Goal: Find specific page/section: Find specific page/section

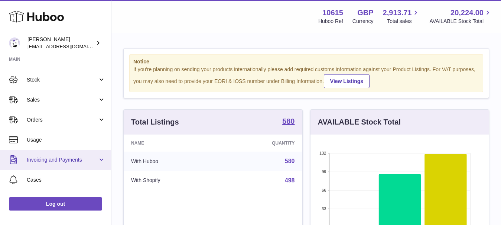
scroll to position [74, 0]
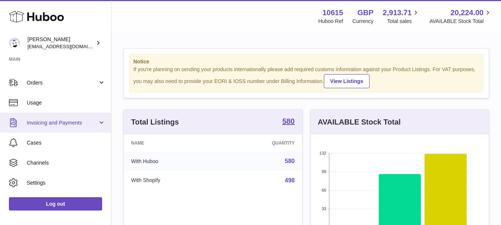
click at [56, 124] on span "Invoicing and Payments" at bounding box center [62, 123] width 71 height 7
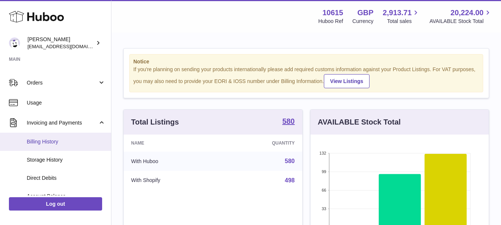
click at [49, 144] on span "Billing History" at bounding box center [66, 142] width 79 height 7
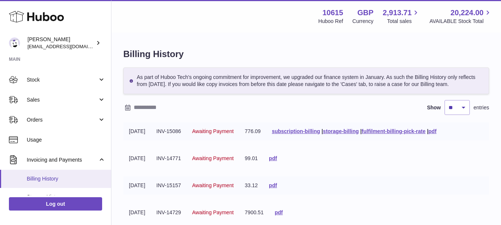
scroll to position [74, 0]
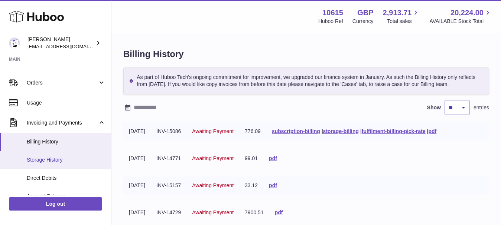
click at [55, 164] on link "Storage History" at bounding box center [55, 160] width 111 height 18
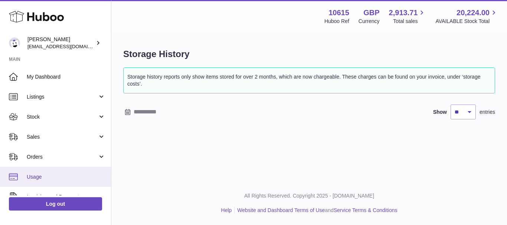
click at [50, 175] on span "Usage" at bounding box center [66, 177] width 79 height 7
